Goal: Book appointment/travel/reservation

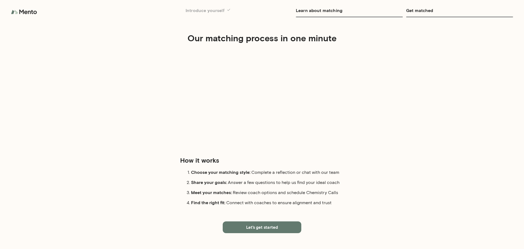
click at [253, 190] on button "Let's get started" at bounding box center [262, 226] width 79 height 11
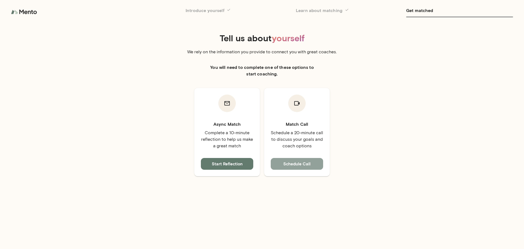
click at [315, 166] on button "Schedule Call" at bounding box center [297, 163] width 52 height 11
click at [230, 167] on button "Start Reflection" at bounding box center [227, 163] width 52 height 11
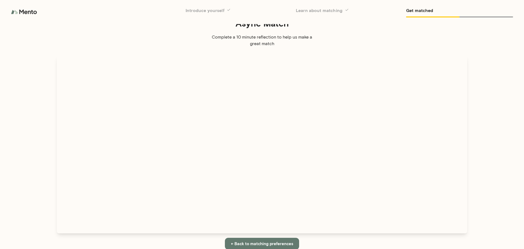
scroll to position [20, 0]
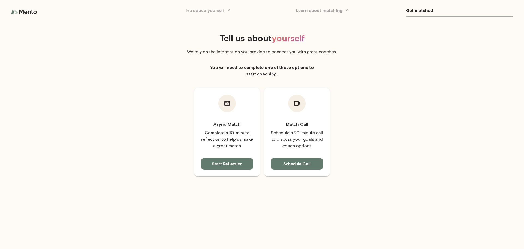
click at [305, 165] on button "Schedule Call" at bounding box center [297, 163] width 52 height 11
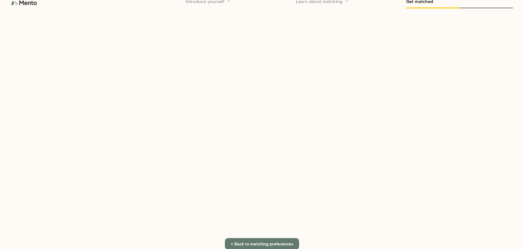
scroll to position [14, 0]
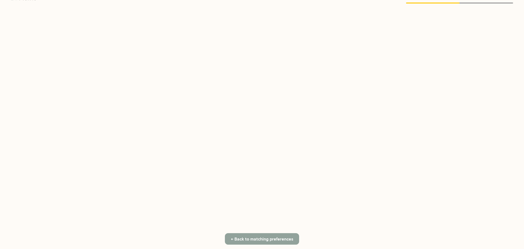
click at [270, 190] on button "← Back to matching preferences" at bounding box center [262, 238] width 74 height 11
